Goal: Task Accomplishment & Management: Use online tool/utility

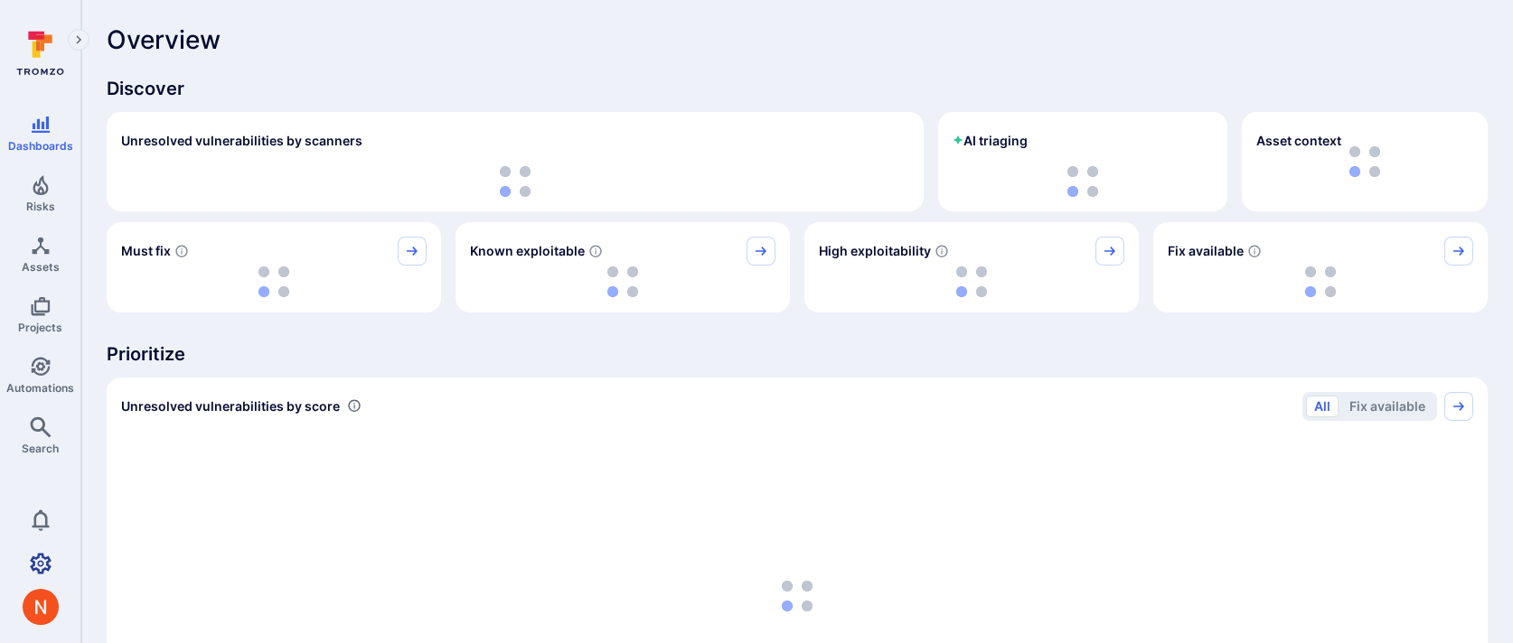
click at [37, 560] on icon "Settings" at bounding box center [41, 564] width 22 height 22
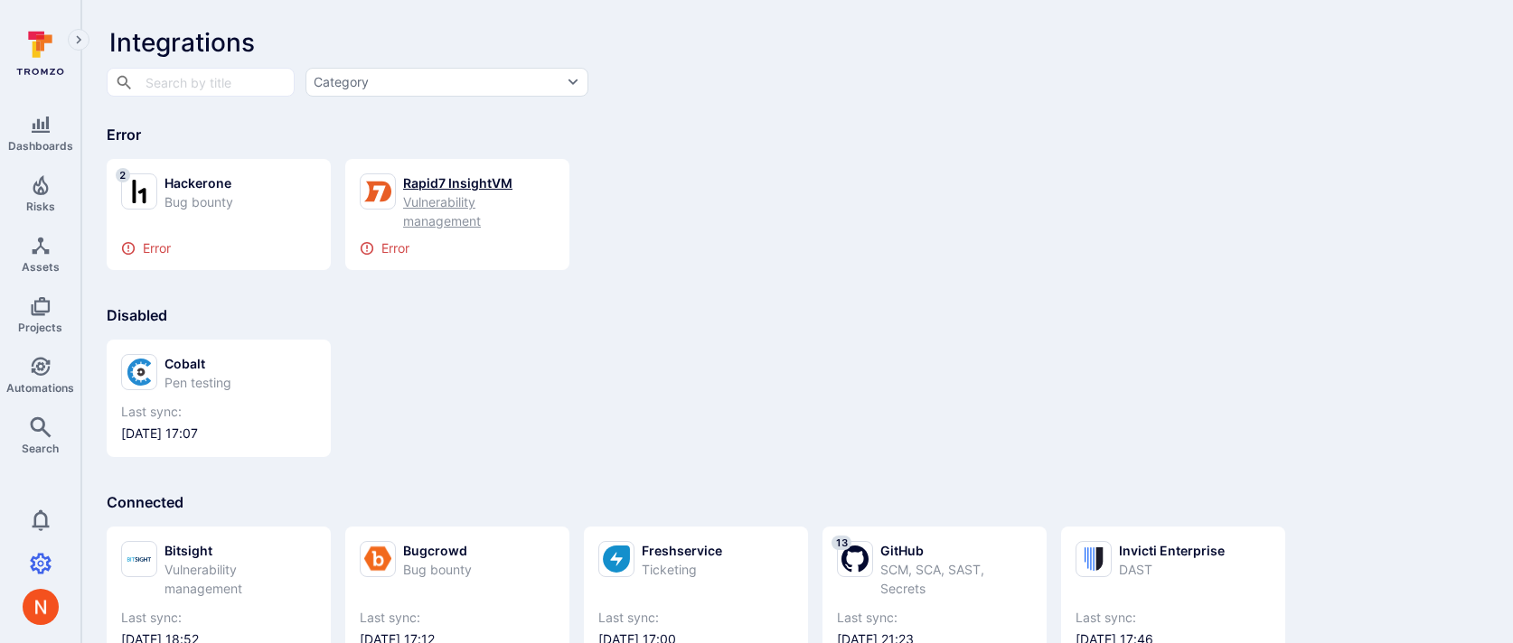
click at [445, 181] on div "Rapid7 InsightVM" at bounding box center [479, 183] width 152 height 19
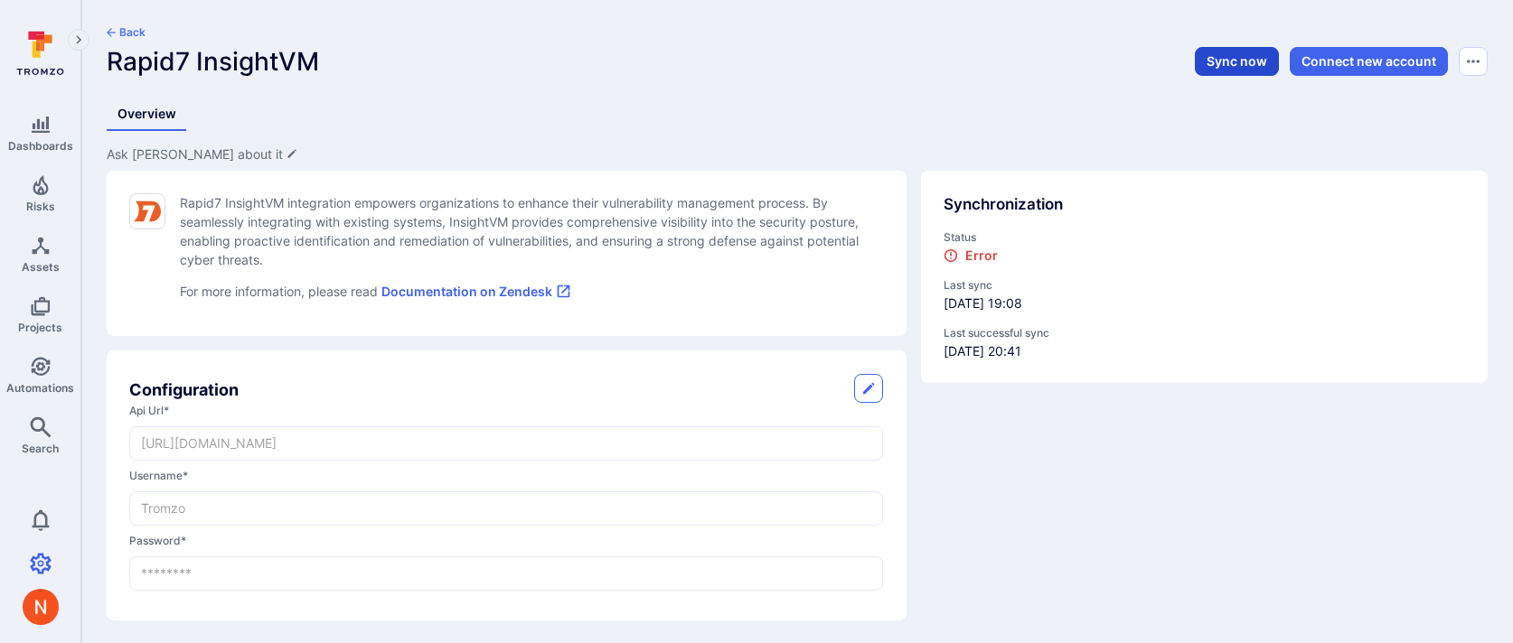
click at [1228, 52] on button "Sync now" at bounding box center [1237, 61] width 84 height 29
